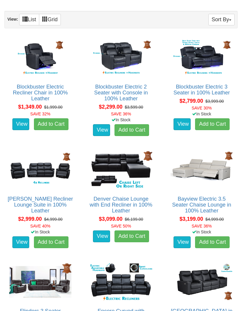
scroll to position [291, 0]
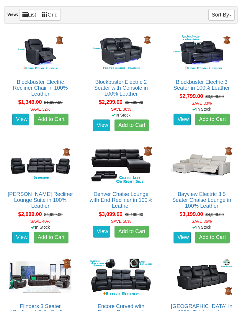
click at [185, 233] on link "View" at bounding box center [181, 237] width 17 height 12
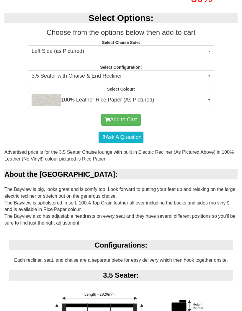
scroll to position [219, 0]
click at [210, 72] on button "3.5 Seater with Chaise & End Recliner" at bounding box center [121, 76] width 186 height 12
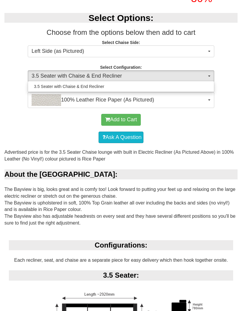
click at [231, 78] on div at bounding box center [121, 155] width 242 height 311
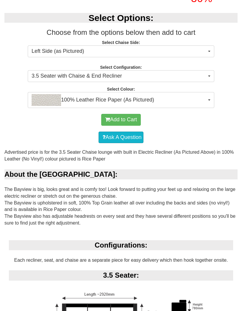
click at [209, 99] on button "100% Leather Rice Paper (As Pictured)" at bounding box center [121, 100] width 186 height 16
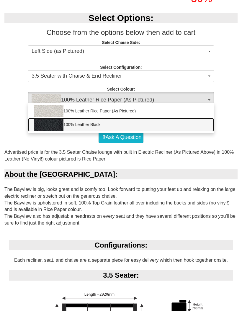
click at [164, 122] on link "100% Leather Black" at bounding box center [121, 125] width 186 height 14
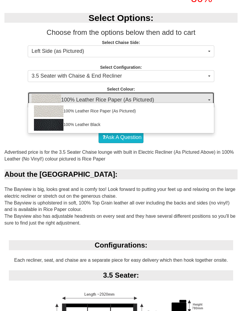
select select "1145"
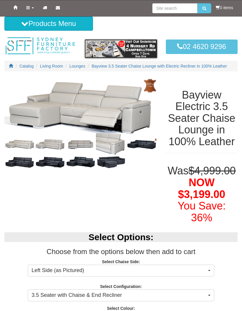
scroll to position [6, 0]
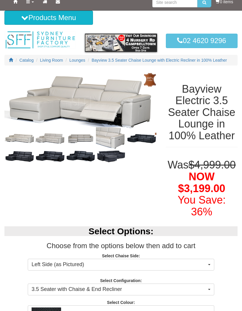
click at [150, 138] on img at bounding box center [141, 138] width 30 height 12
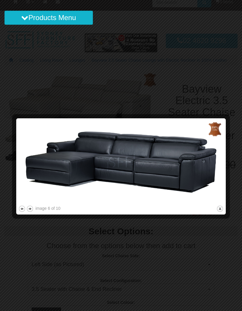
click at [219, 211] on button "close" at bounding box center [219, 208] width 7 height 7
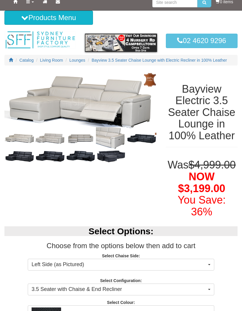
click at [56, 154] on img at bounding box center [50, 156] width 30 height 13
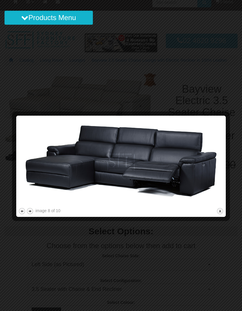
click at [127, 167] on img at bounding box center [120, 162] width 205 height 89
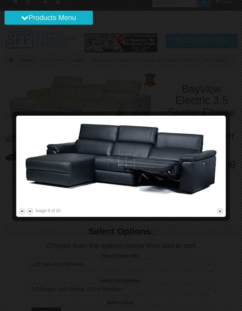
click at [127, 174] on img at bounding box center [120, 162] width 205 height 89
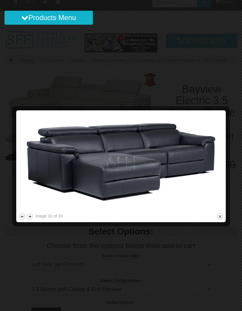
click at [181, 175] on img at bounding box center [120, 161] width 205 height 99
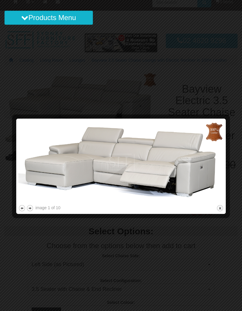
click at [197, 177] on img at bounding box center [120, 162] width 205 height 83
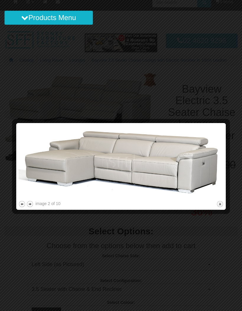
click at [203, 180] on img at bounding box center [120, 162] width 205 height 74
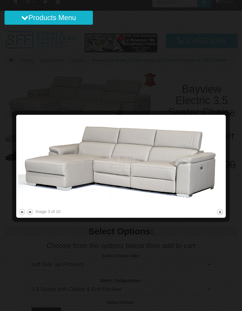
click at [210, 181] on img at bounding box center [120, 162] width 205 height 91
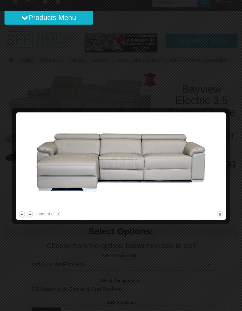
click at [201, 183] on img at bounding box center [120, 161] width 205 height 95
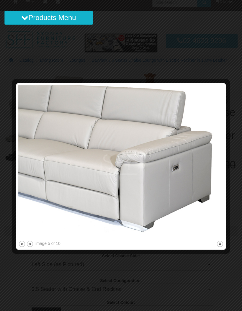
click at [204, 192] on img at bounding box center [120, 162] width 205 height 154
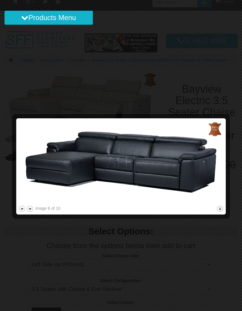
click at [212, 177] on img at bounding box center [120, 162] width 205 height 84
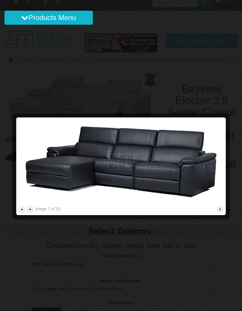
click at [215, 186] on img at bounding box center [120, 161] width 205 height 85
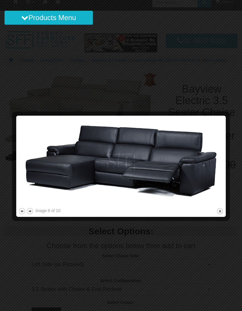
click at [223, 210] on button "close" at bounding box center [219, 210] width 7 height 7
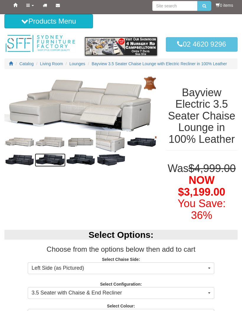
scroll to position [0, 0]
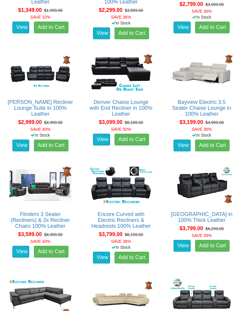
scroll to position [377, 0]
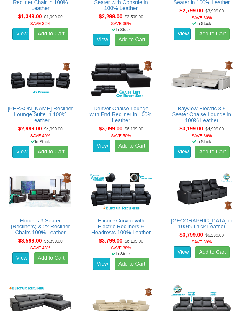
click at [143, 66] on img at bounding box center [120, 79] width 65 height 40
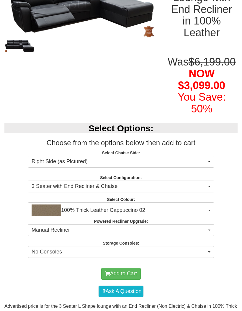
scroll to position [109, 0]
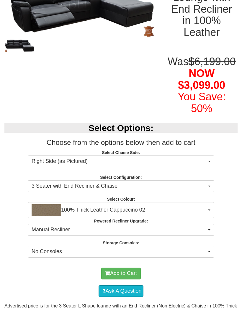
click at [213, 226] on button "Manual Recliner" at bounding box center [121, 230] width 186 height 12
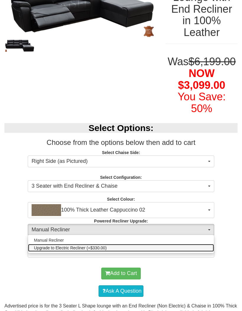
click at [204, 246] on link "Upgrade to Electric Recliner (+$330.00)" at bounding box center [121, 248] width 186 height 8
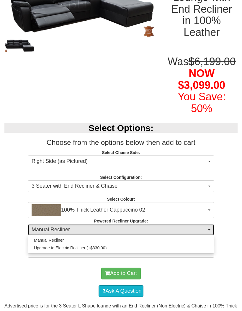
select select "578"
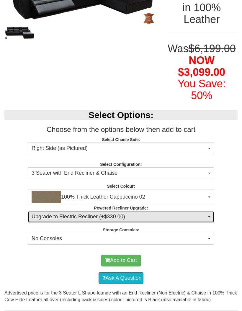
scroll to position [122, 0]
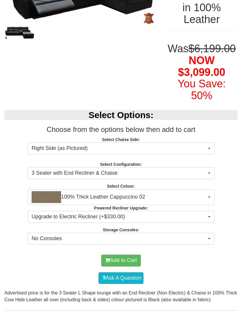
click at [158, 236] on span "No Consoles" at bounding box center [119, 239] width 175 height 8
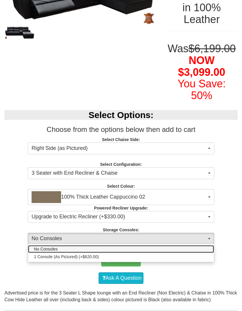
click at [139, 245] on link "No Consoles" at bounding box center [121, 249] width 186 height 8
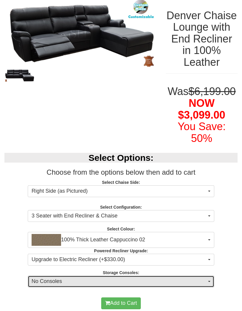
scroll to position [80, 0]
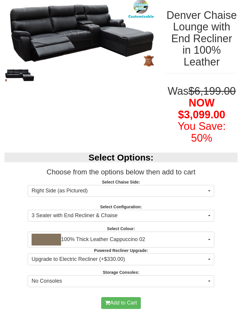
click at [89, 31] on img at bounding box center [80, 33] width 152 height 71
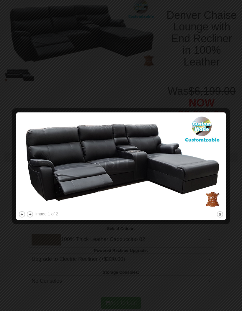
click at [181, 56] on div at bounding box center [121, 155] width 242 height 311
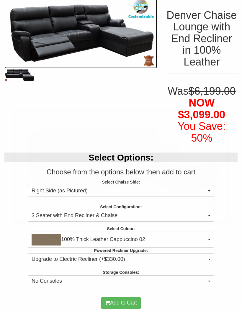
scroll to position [77, 0]
